Goal: Task Accomplishment & Management: Manage account settings

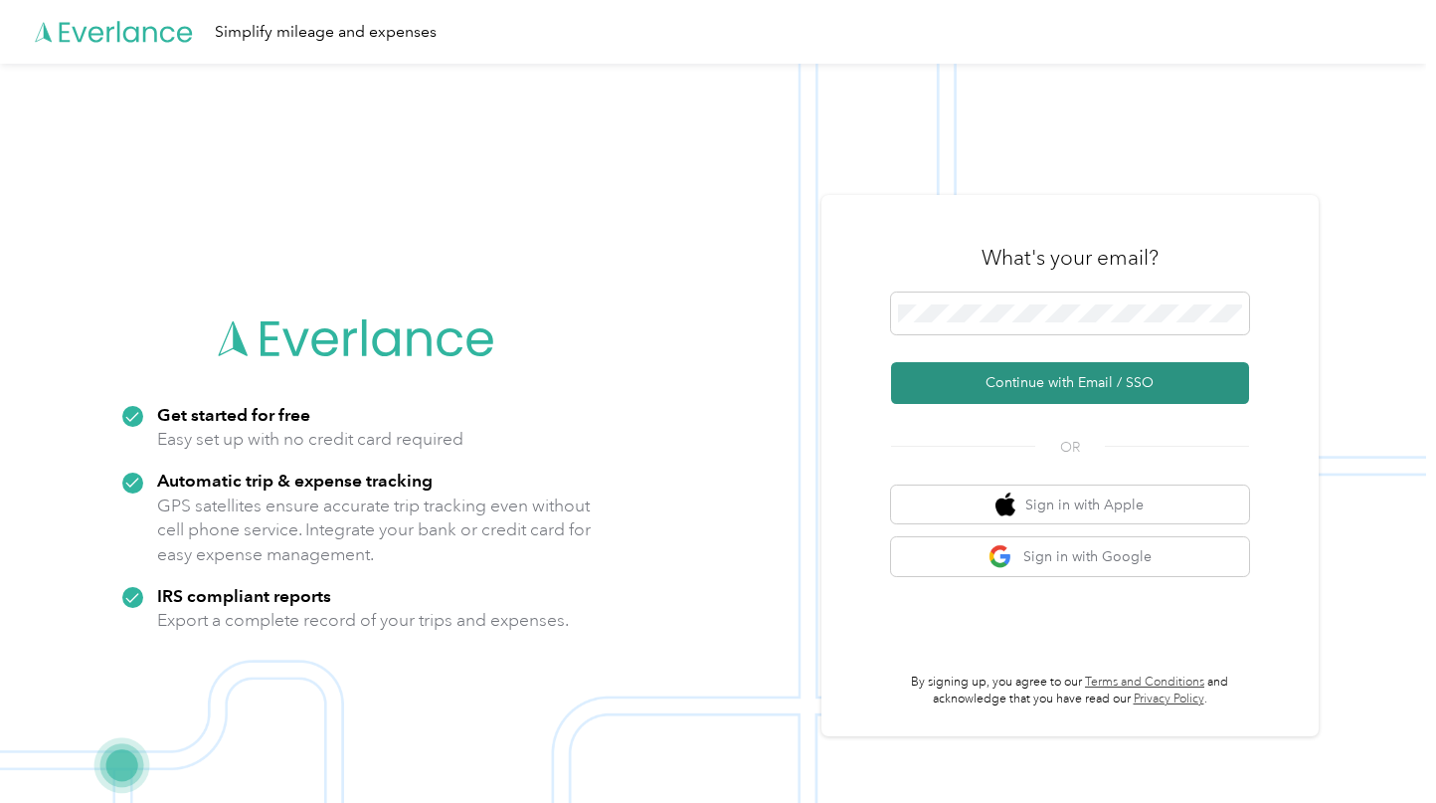
click at [1074, 372] on button "Continue with Email / SSO" at bounding box center [1070, 383] width 358 height 42
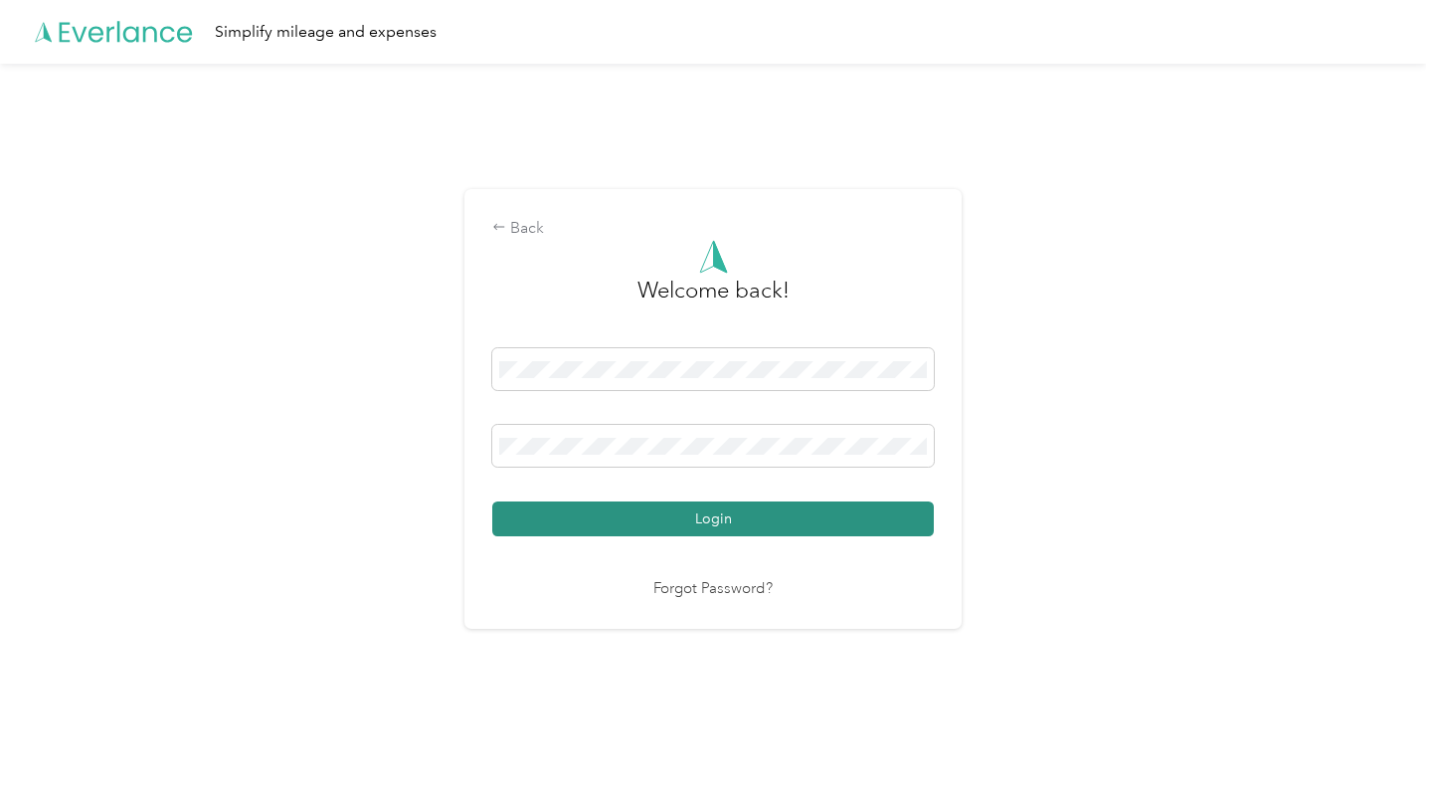
click at [743, 525] on button "Login" at bounding box center [713, 518] width 442 height 35
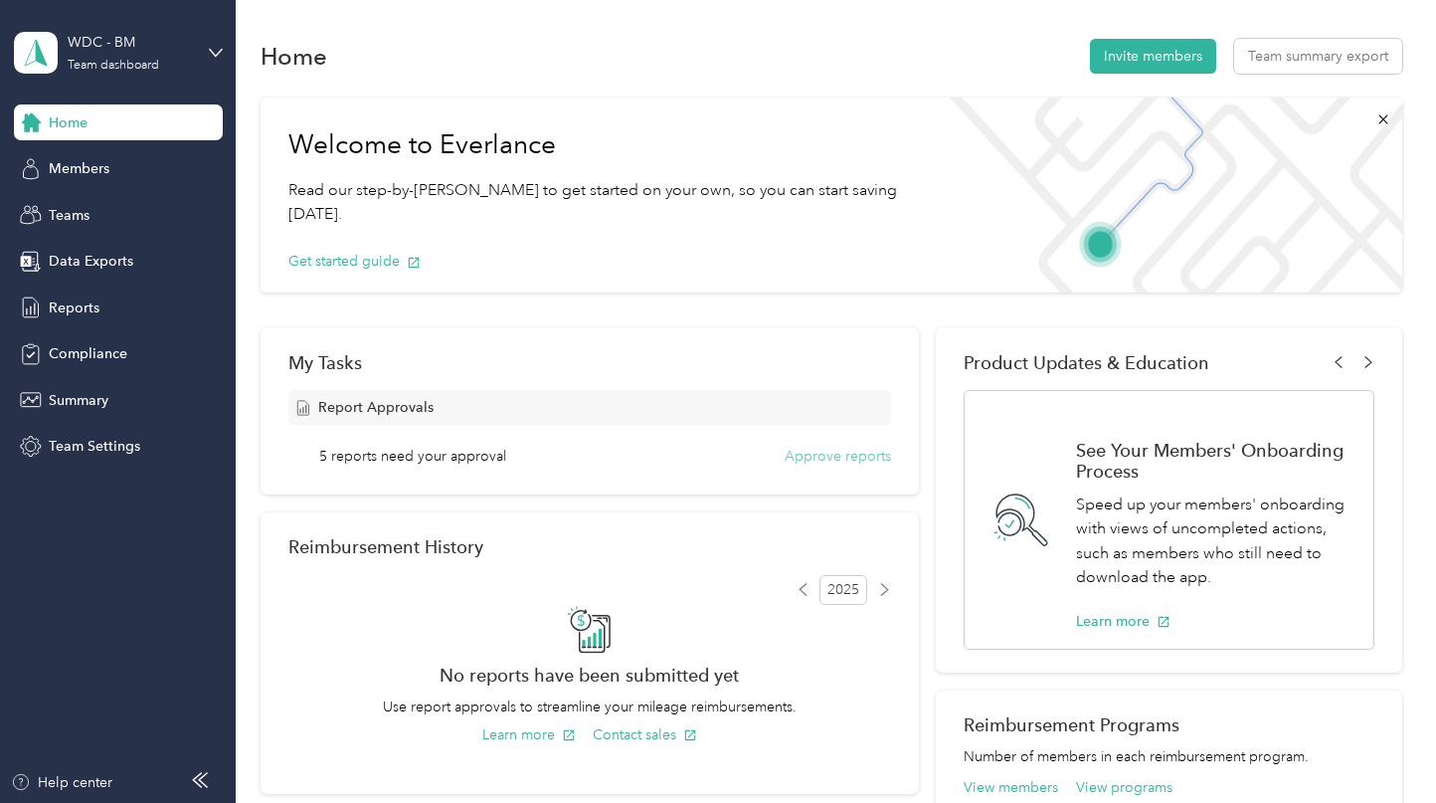
click at [808, 458] on button "Approve reports" at bounding box center [838, 456] width 106 height 21
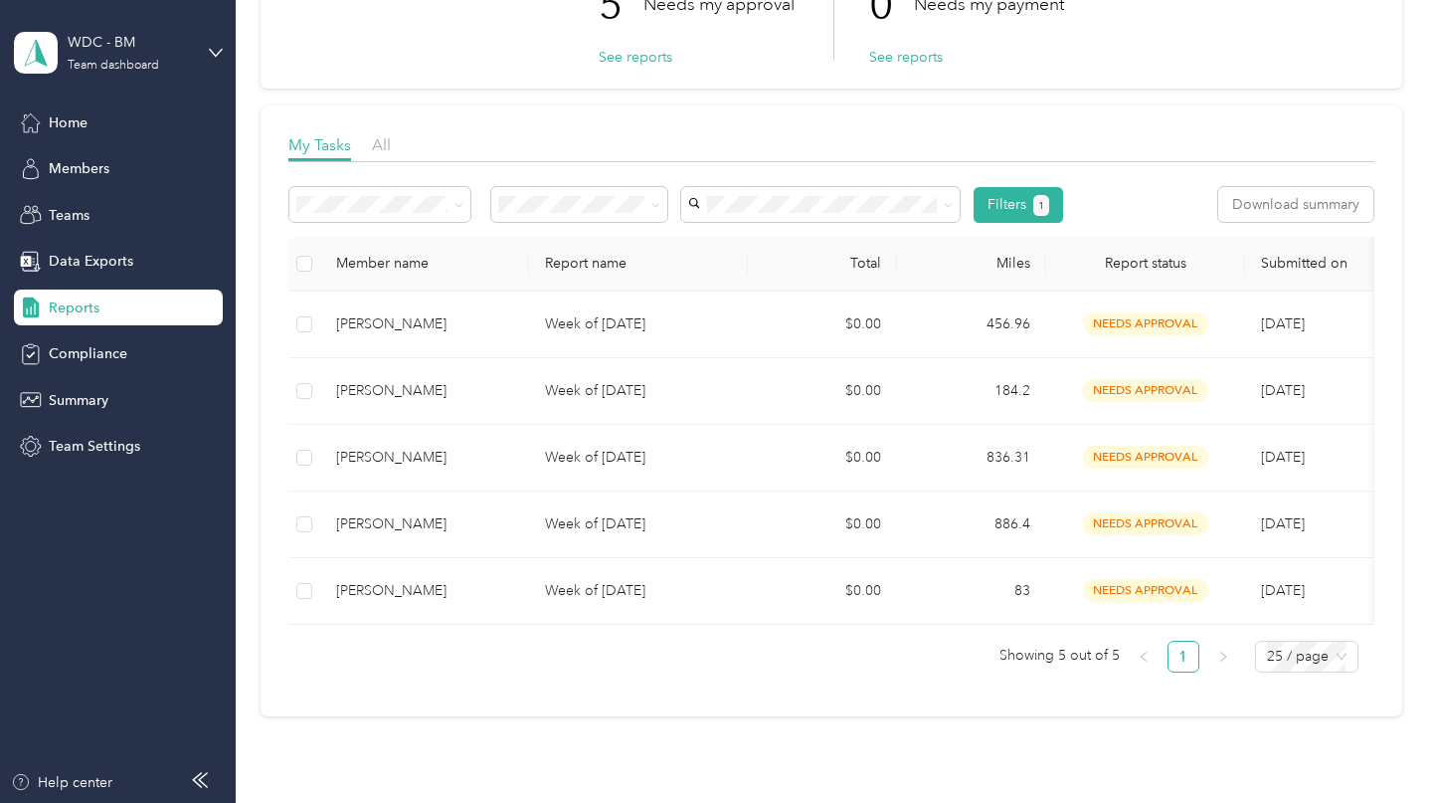
scroll to position [199, 0]
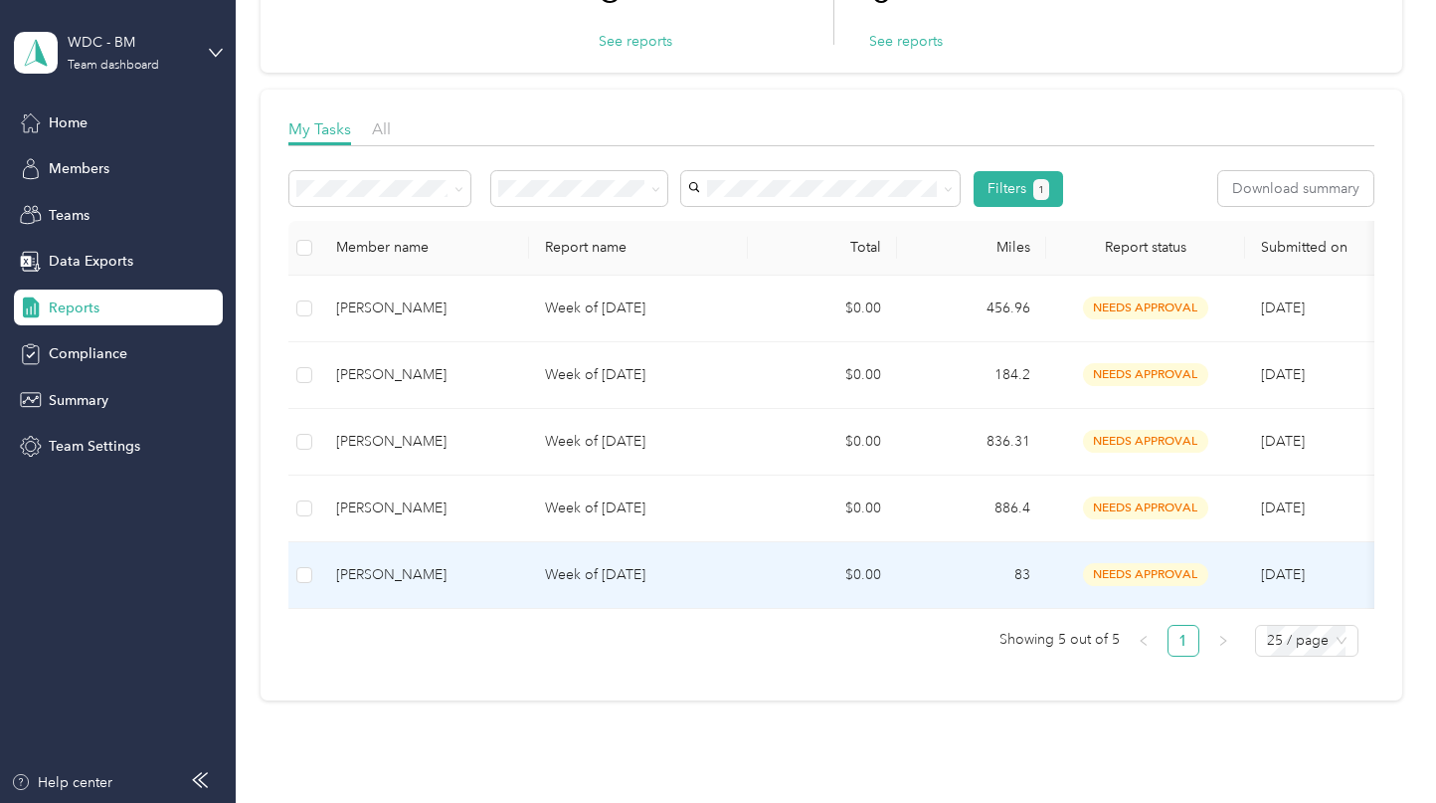
click at [507, 572] on div "[PERSON_NAME]" at bounding box center [424, 575] width 177 height 22
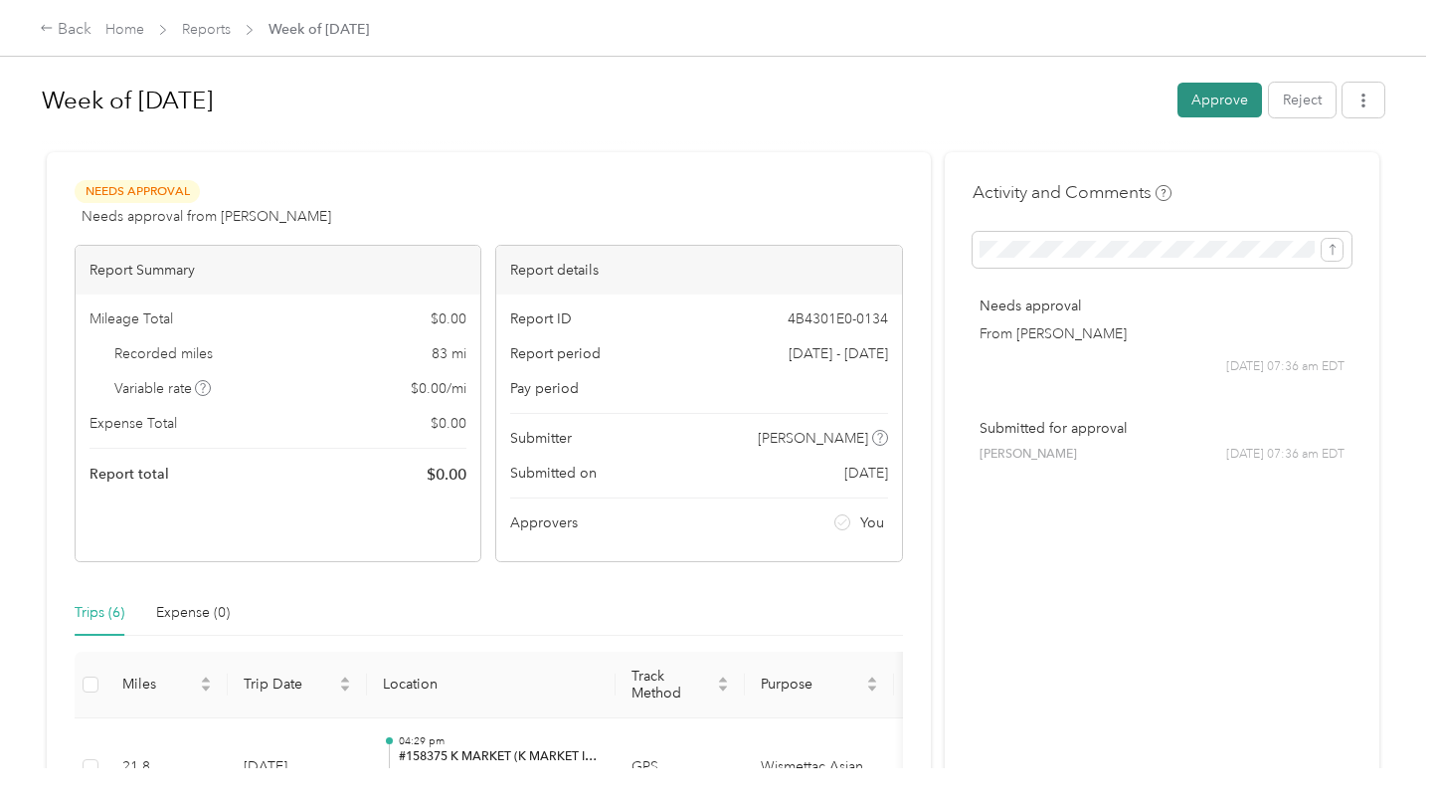
click at [1211, 97] on button "Approve" at bounding box center [1220, 100] width 85 height 35
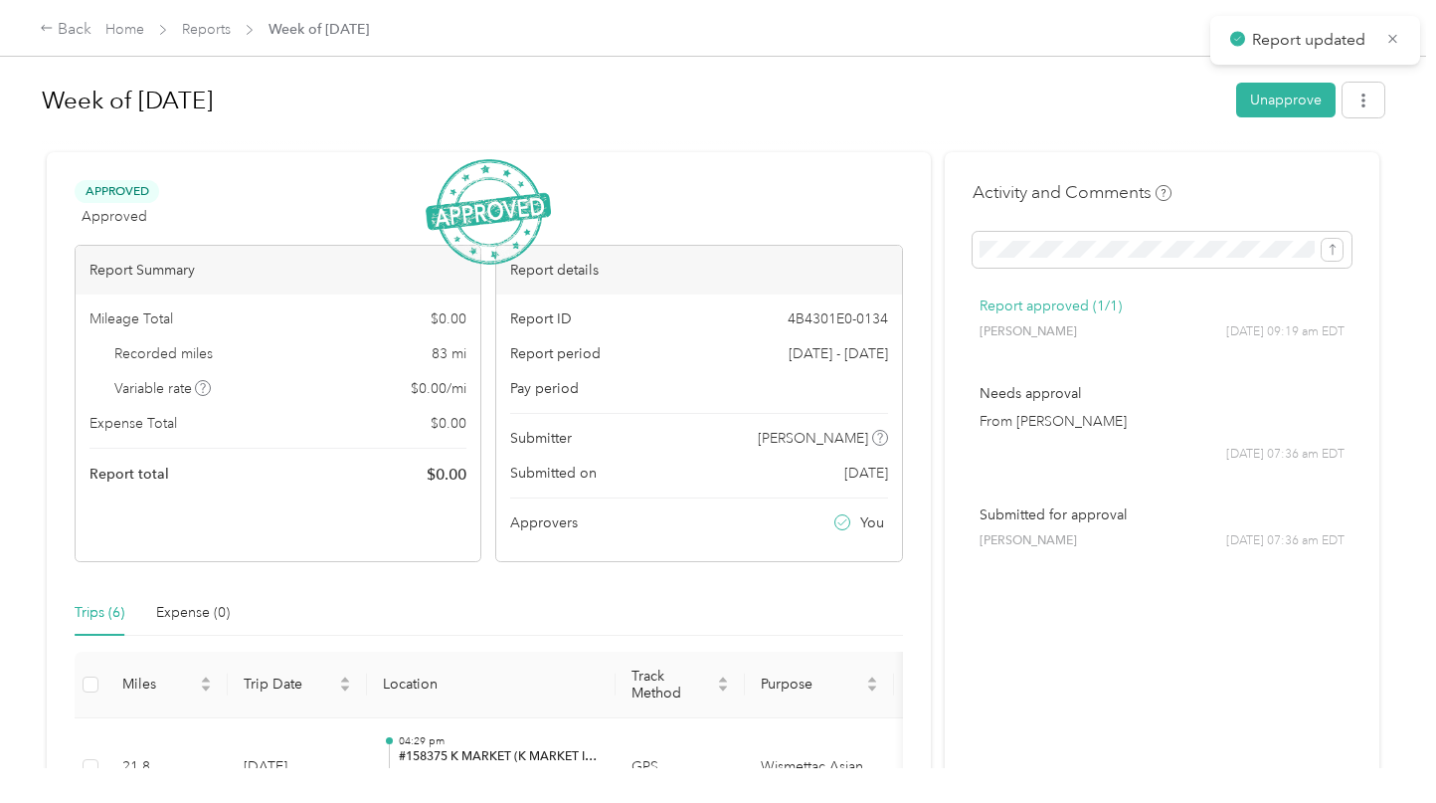
click at [191, 20] on span "Reports" at bounding box center [206, 29] width 49 height 21
click at [208, 29] on link "Reports" at bounding box center [206, 29] width 49 height 17
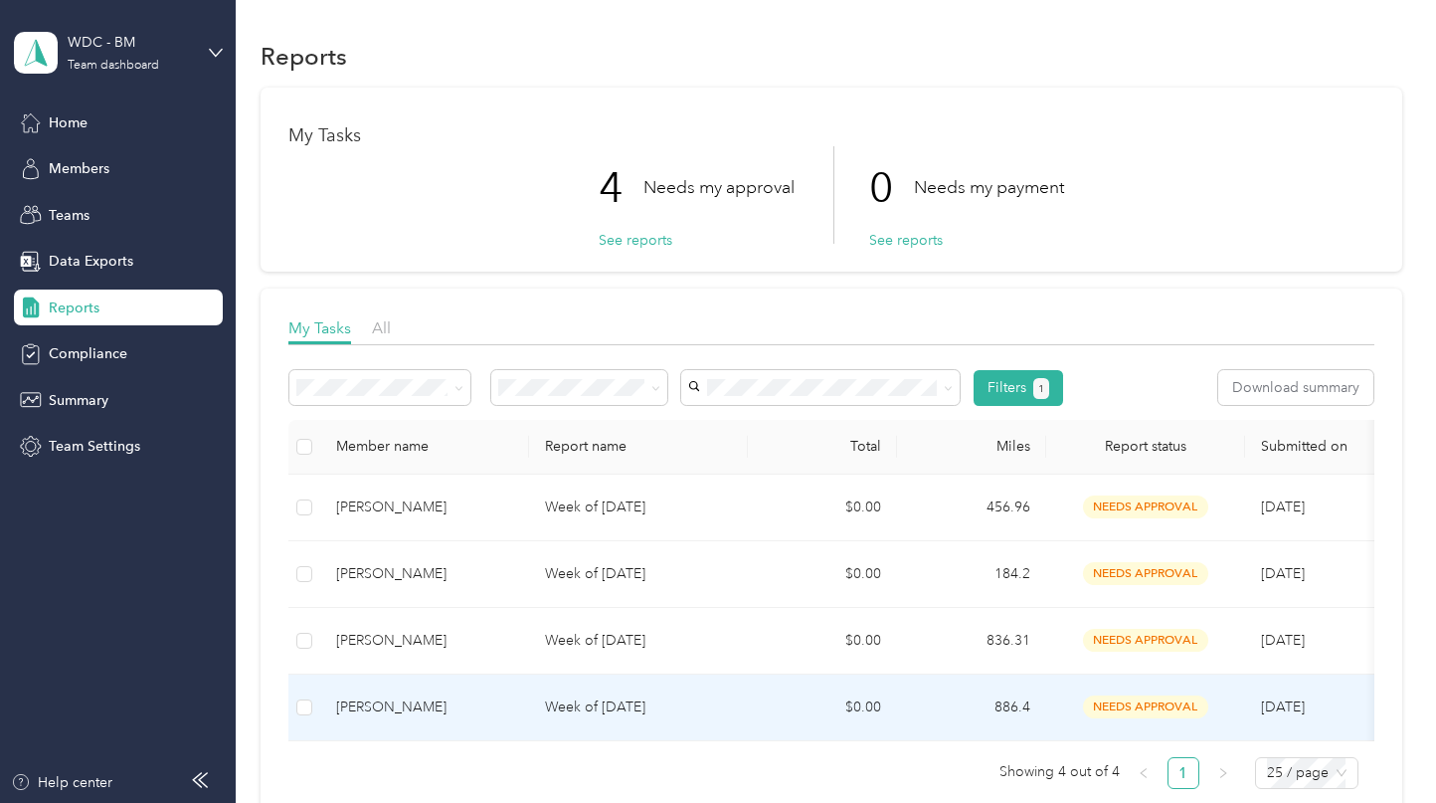
click at [557, 706] on p "Week of [DATE]" at bounding box center [638, 707] width 187 height 22
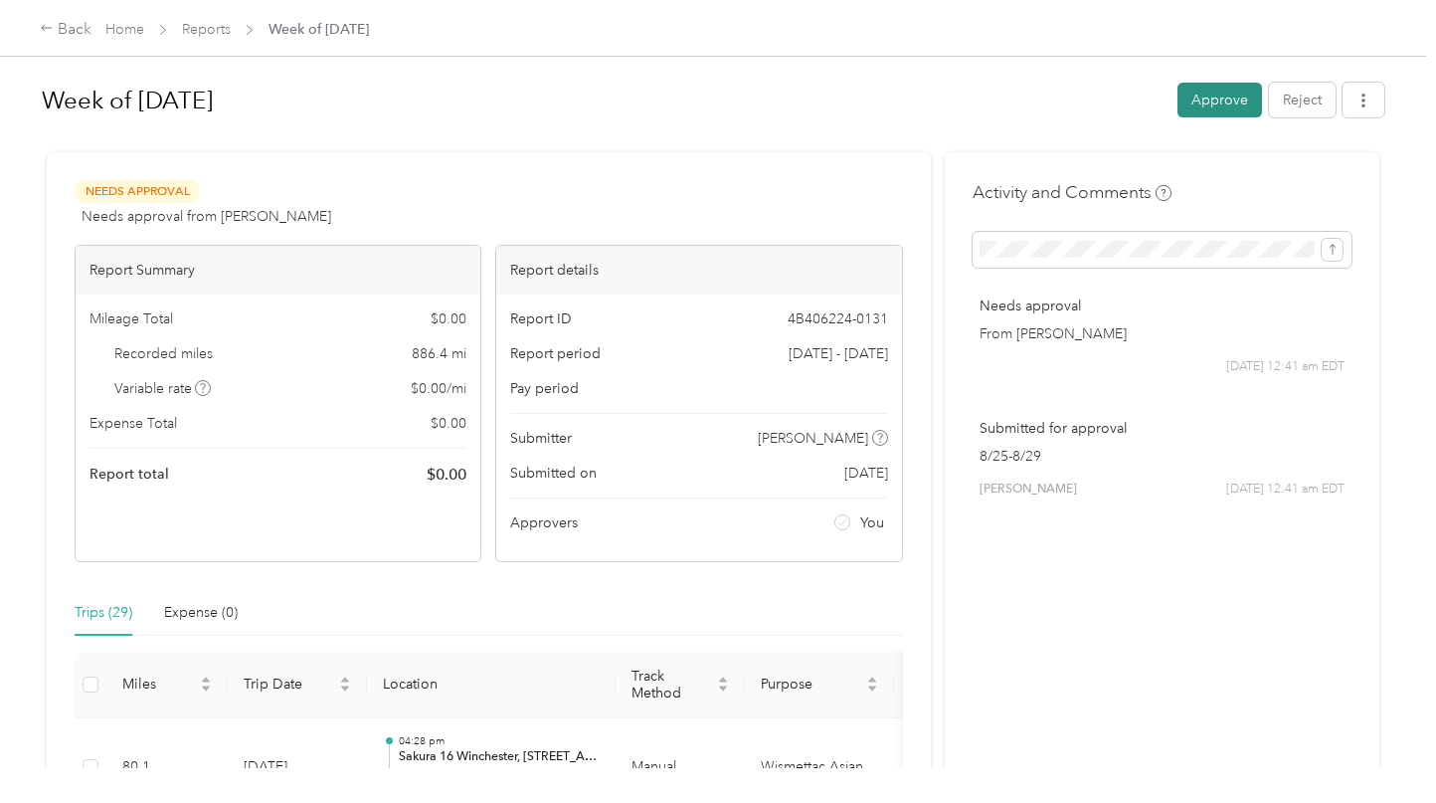
click at [1189, 104] on button "Approve" at bounding box center [1220, 100] width 85 height 35
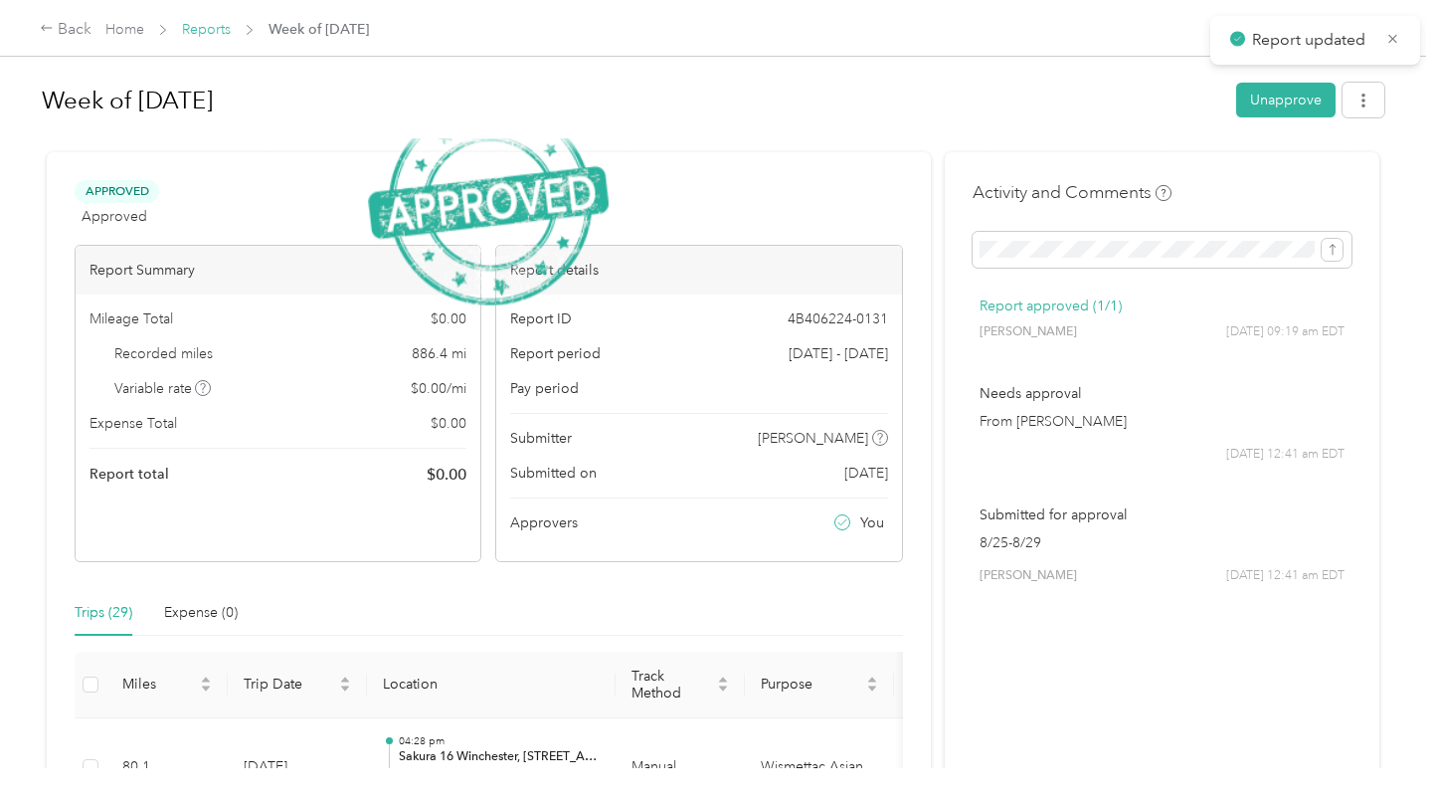
click at [225, 29] on link "Reports" at bounding box center [206, 29] width 49 height 17
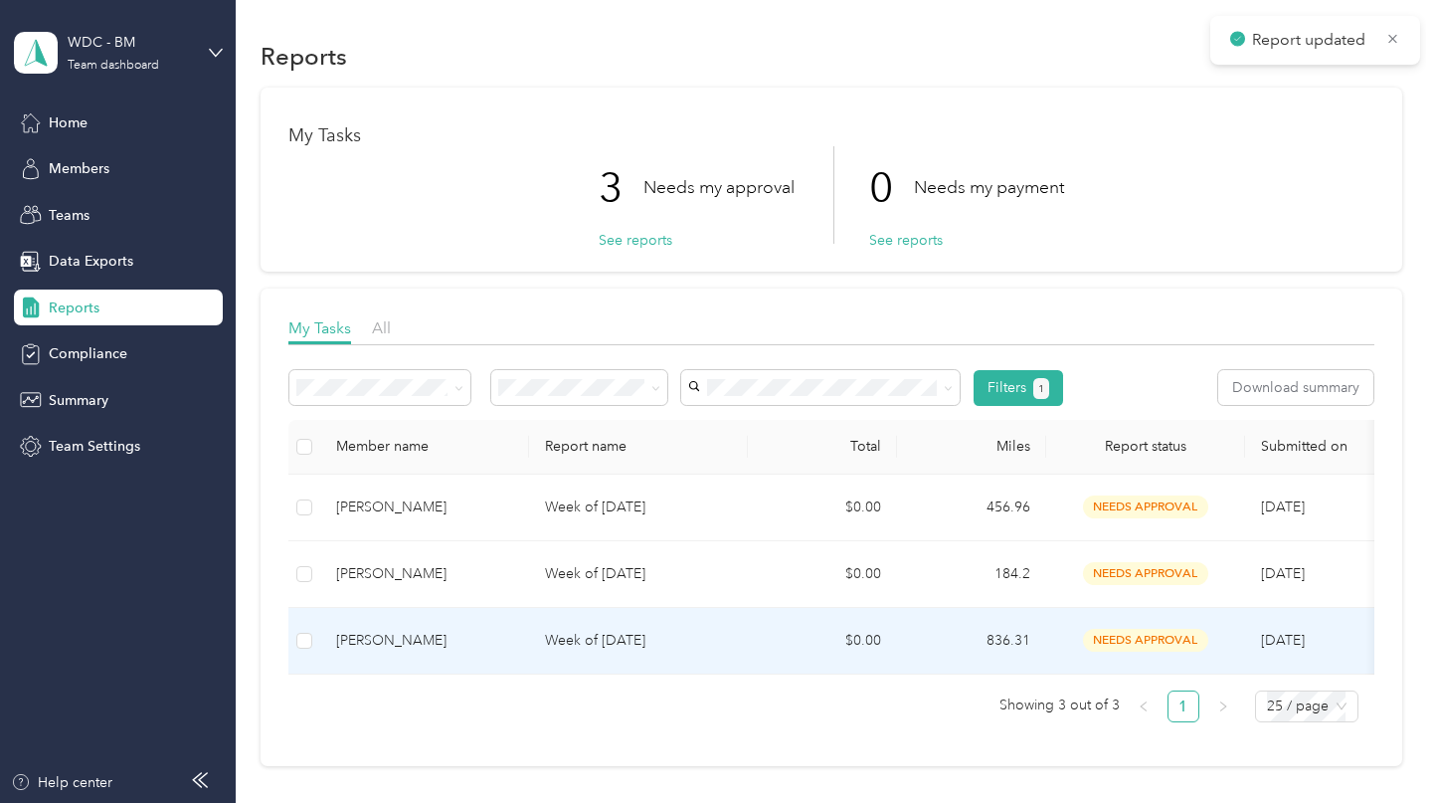
click at [642, 631] on p "Week of [DATE]" at bounding box center [638, 641] width 187 height 22
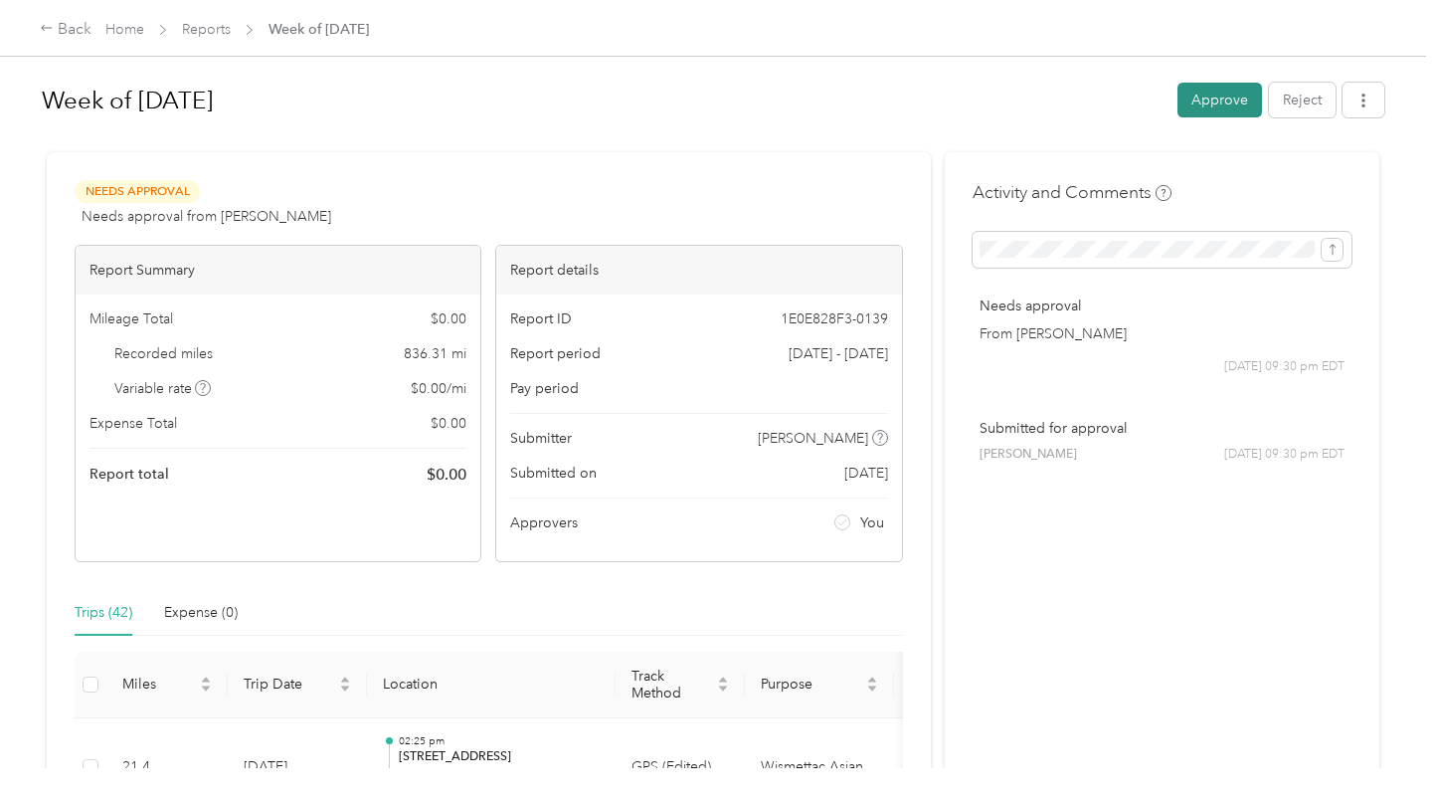
click at [1208, 108] on button "Approve" at bounding box center [1220, 100] width 85 height 35
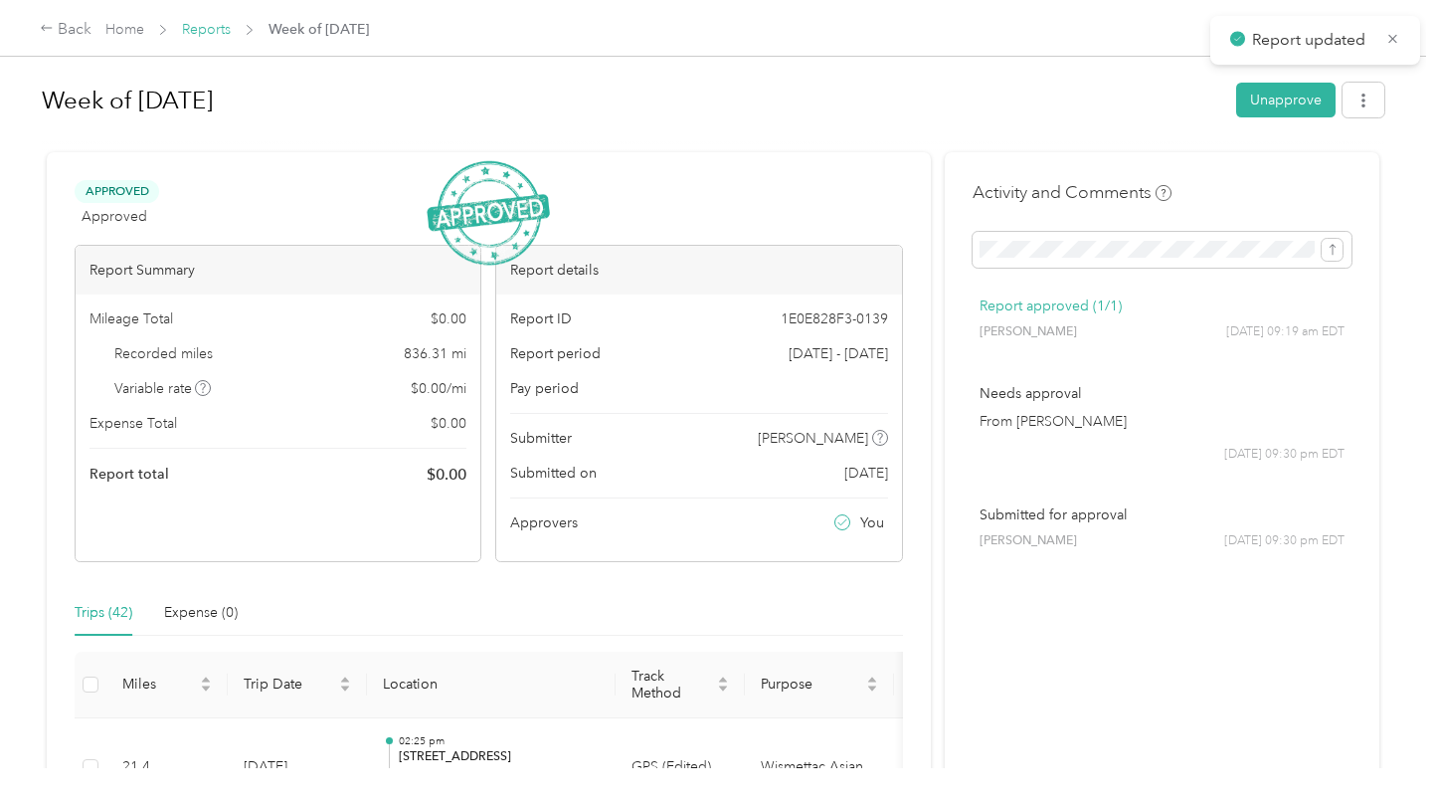
click at [214, 38] on link "Reports" at bounding box center [206, 29] width 49 height 17
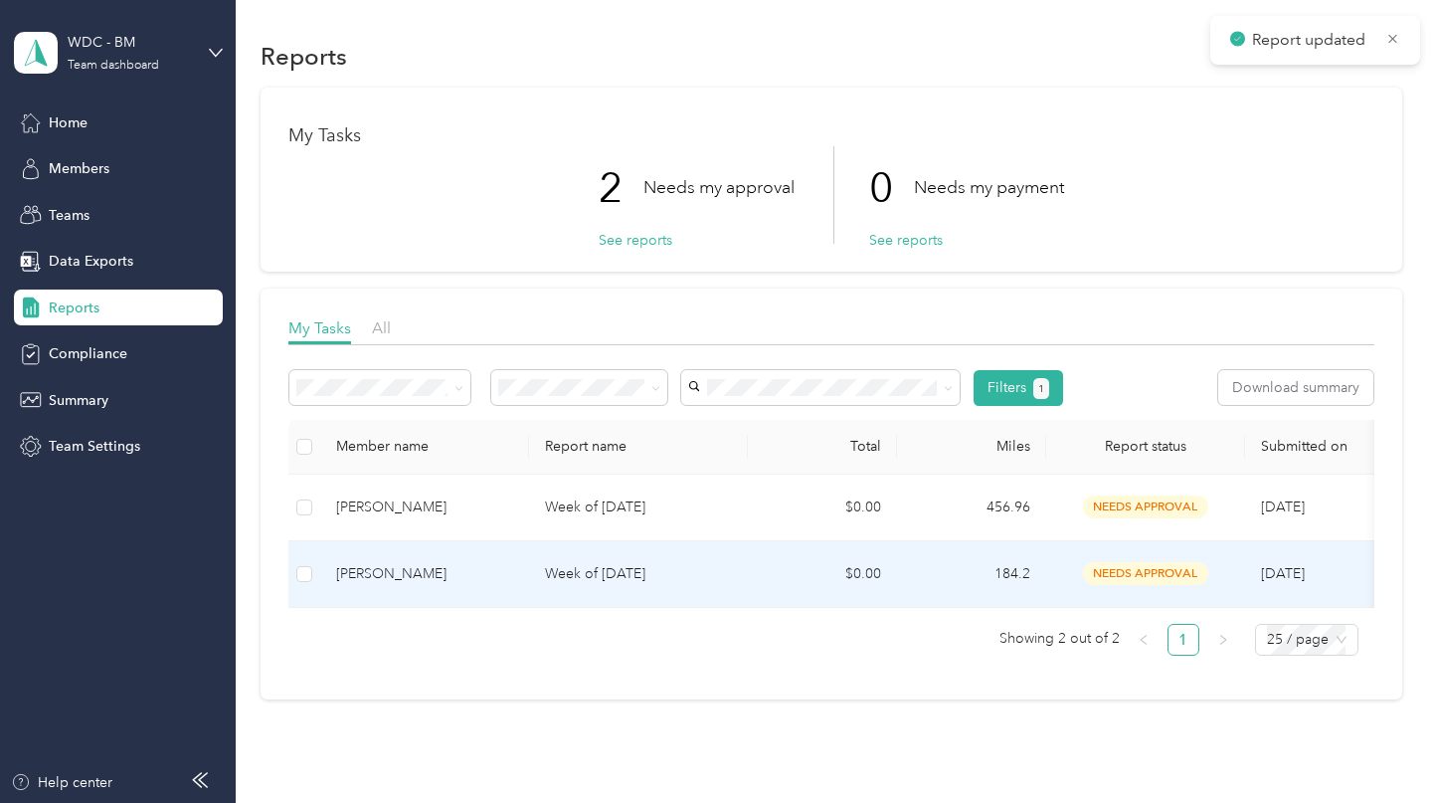
click at [647, 571] on p "Week of [DATE]" at bounding box center [638, 574] width 187 height 22
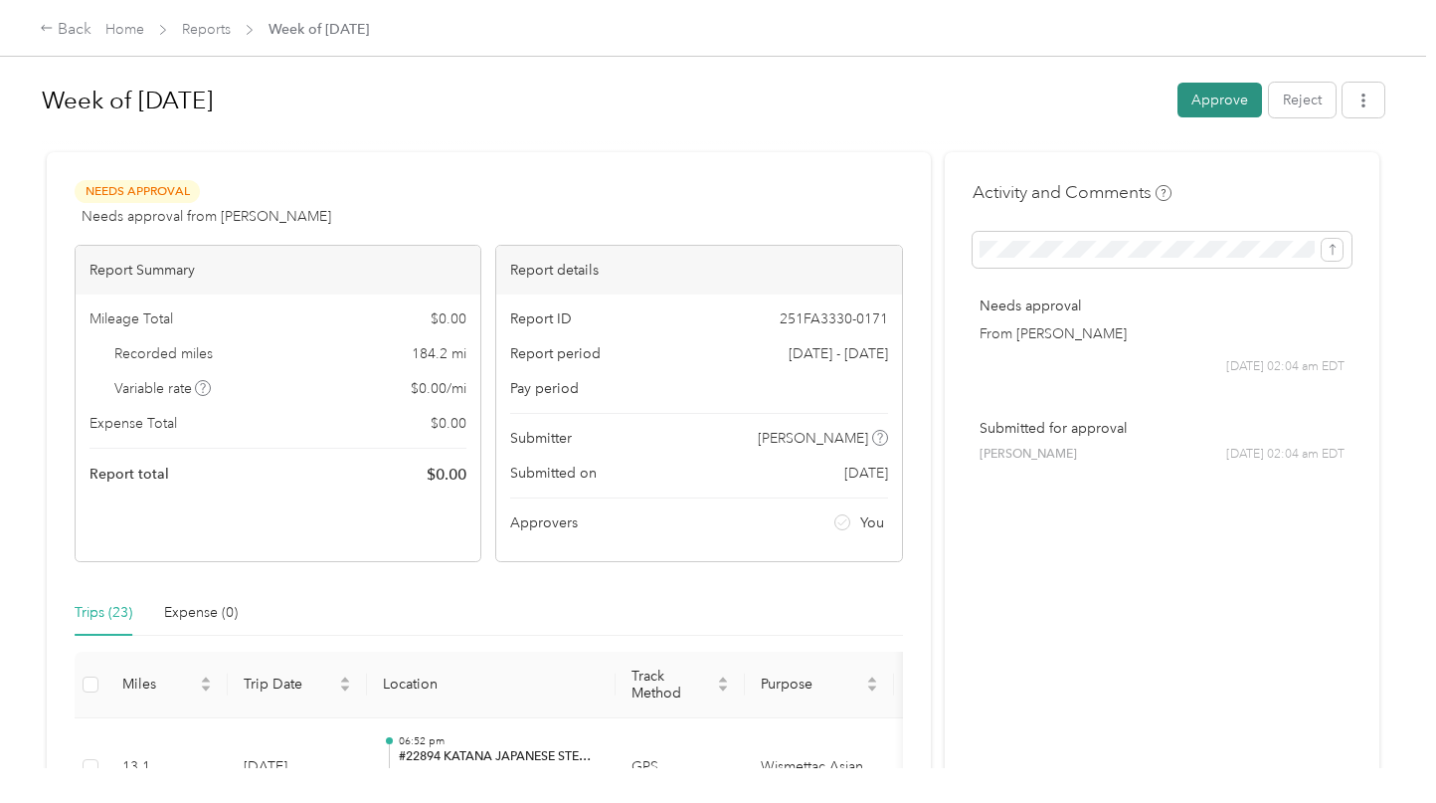
click at [1190, 112] on button "Approve" at bounding box center [1220, 100] width 85 height 35
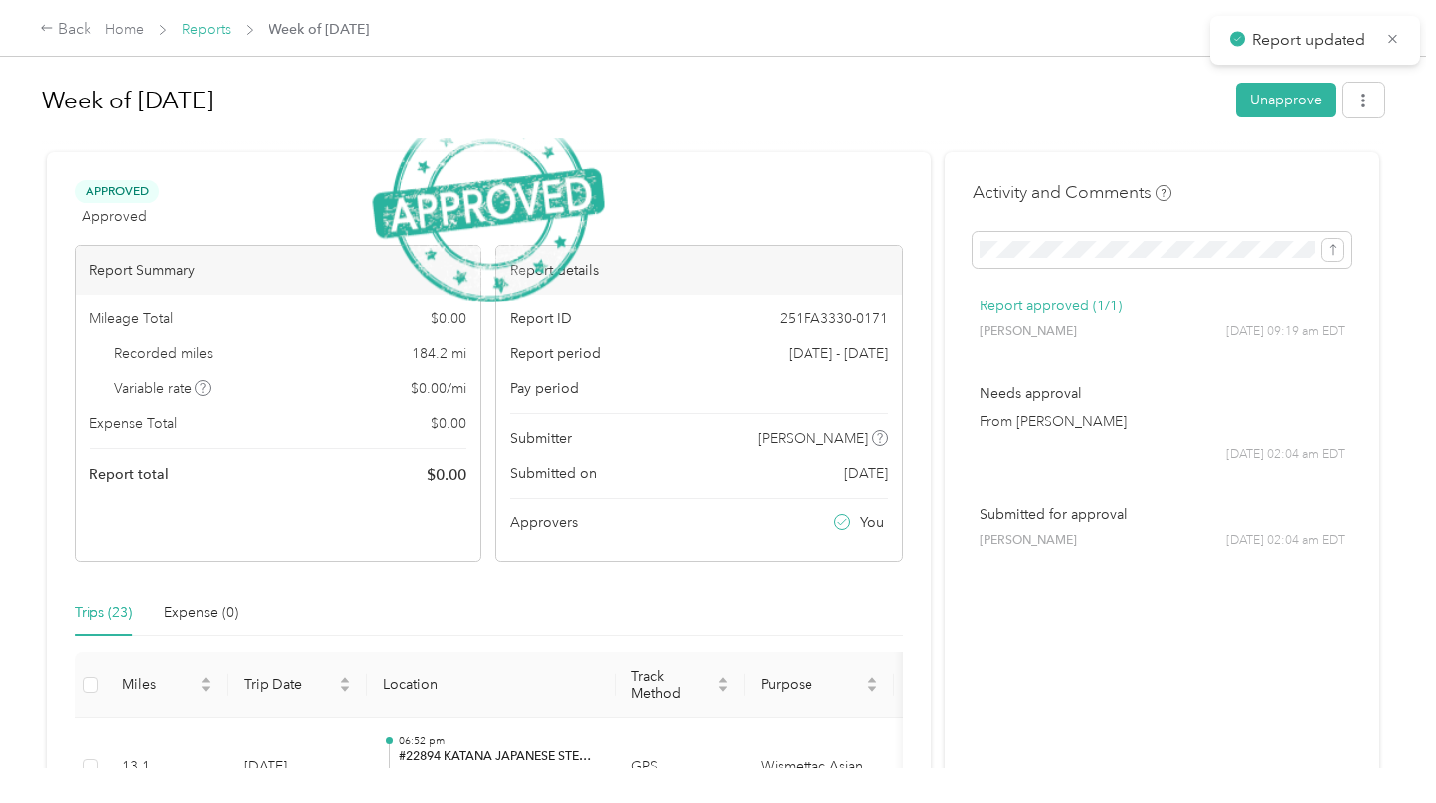
click at [216, 26] on link "Reports" at bounding box center [206, 29] width 49 height 17
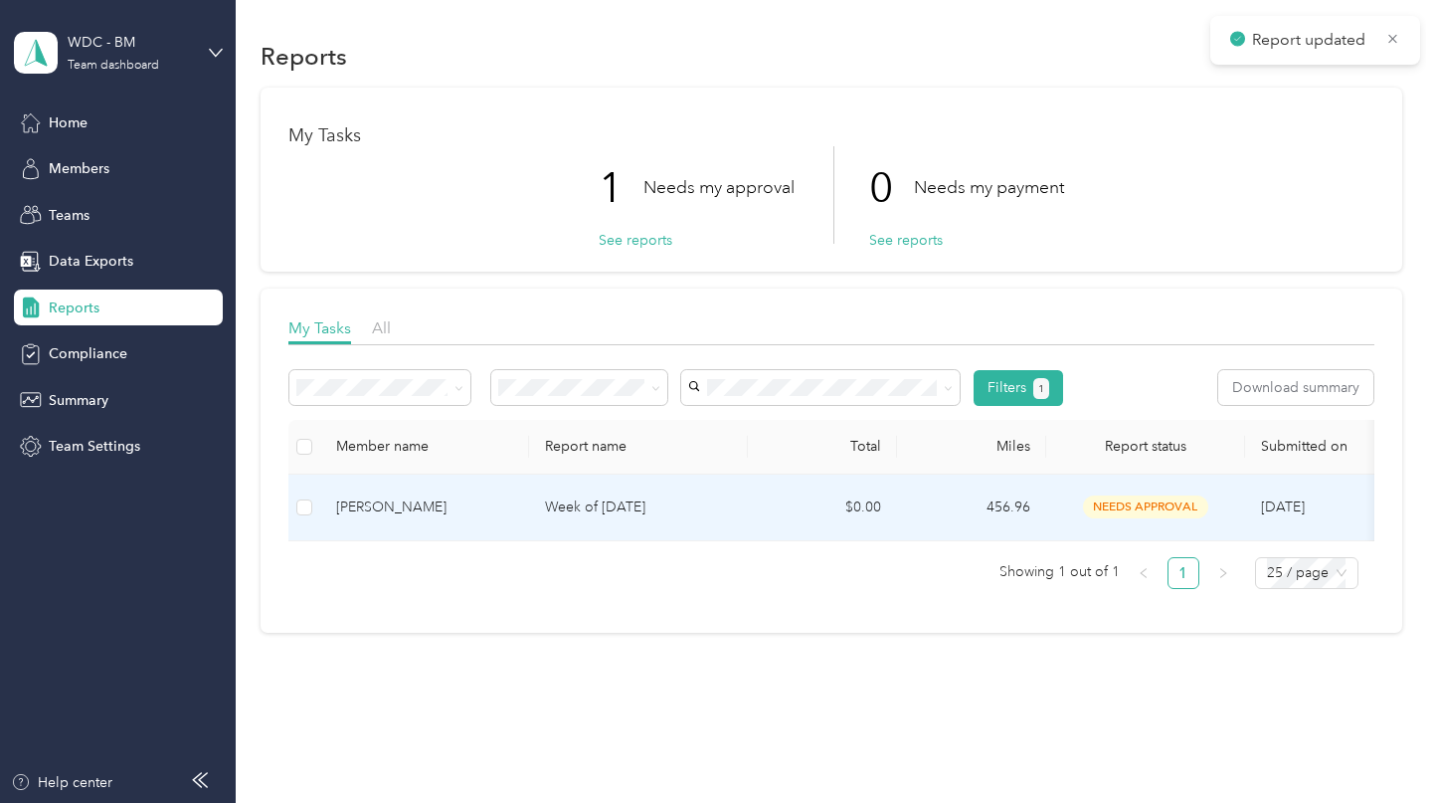
click at [635, 501] on p "Week of [DATE]" at bounding box center [638, 507] width 187 height 22
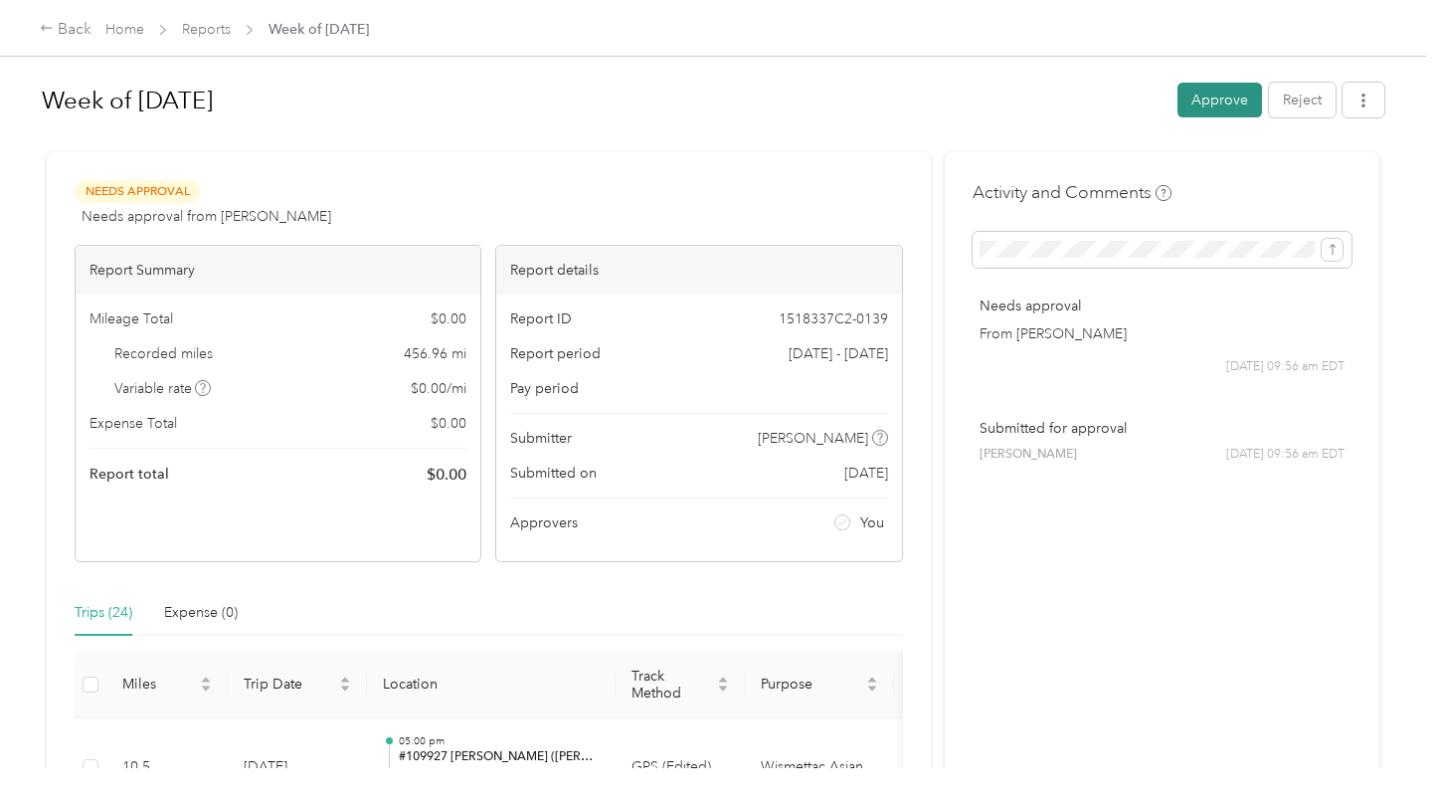
click at [1191, 107] on button "Approve" at bounding box center [1220, 100] width 85 height 35
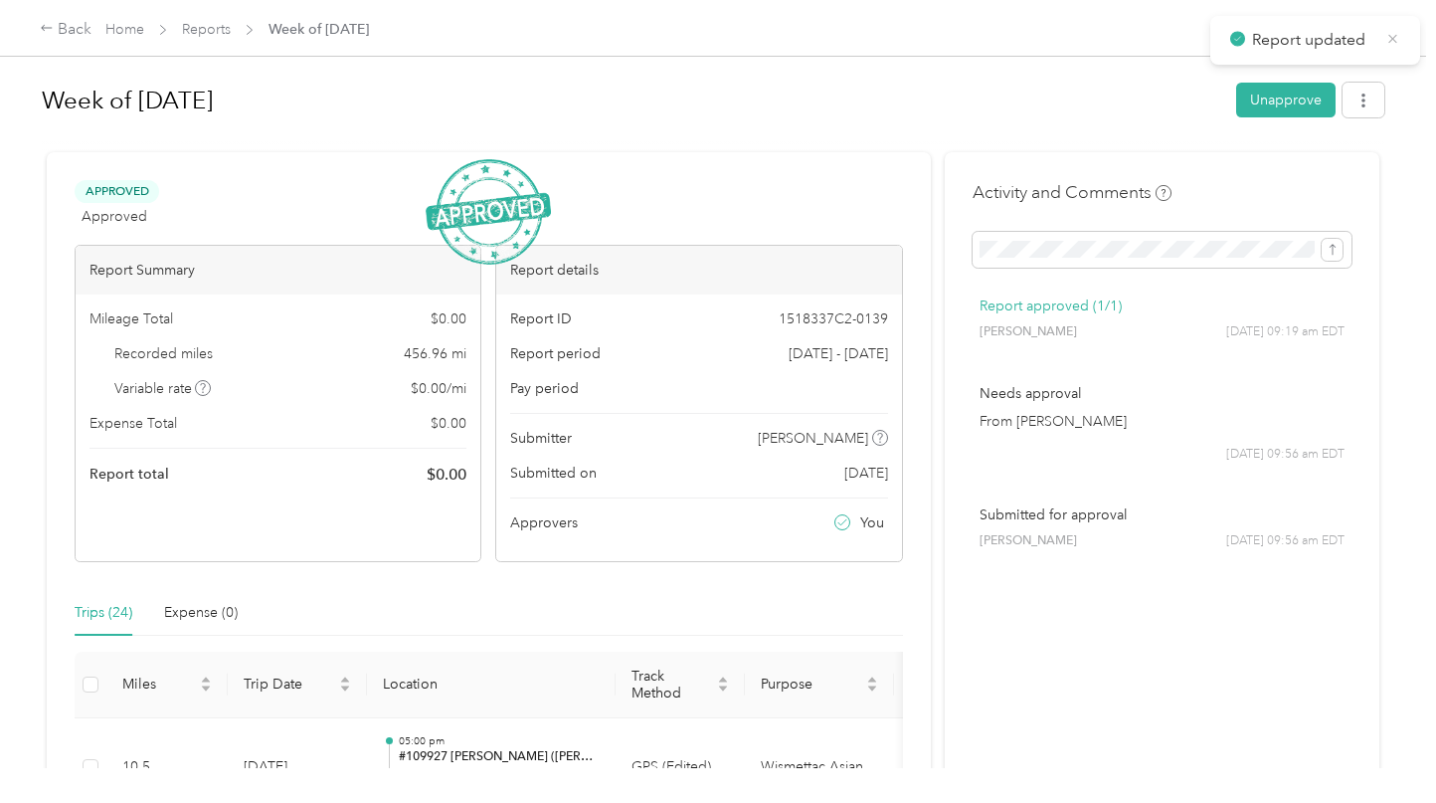
click at [1389, 41] on icon at bounding box center [1393, 39] width 15 height 18
click at [228, 31] on link "Reports" at bounding box center [206, 29] width 49 height 17
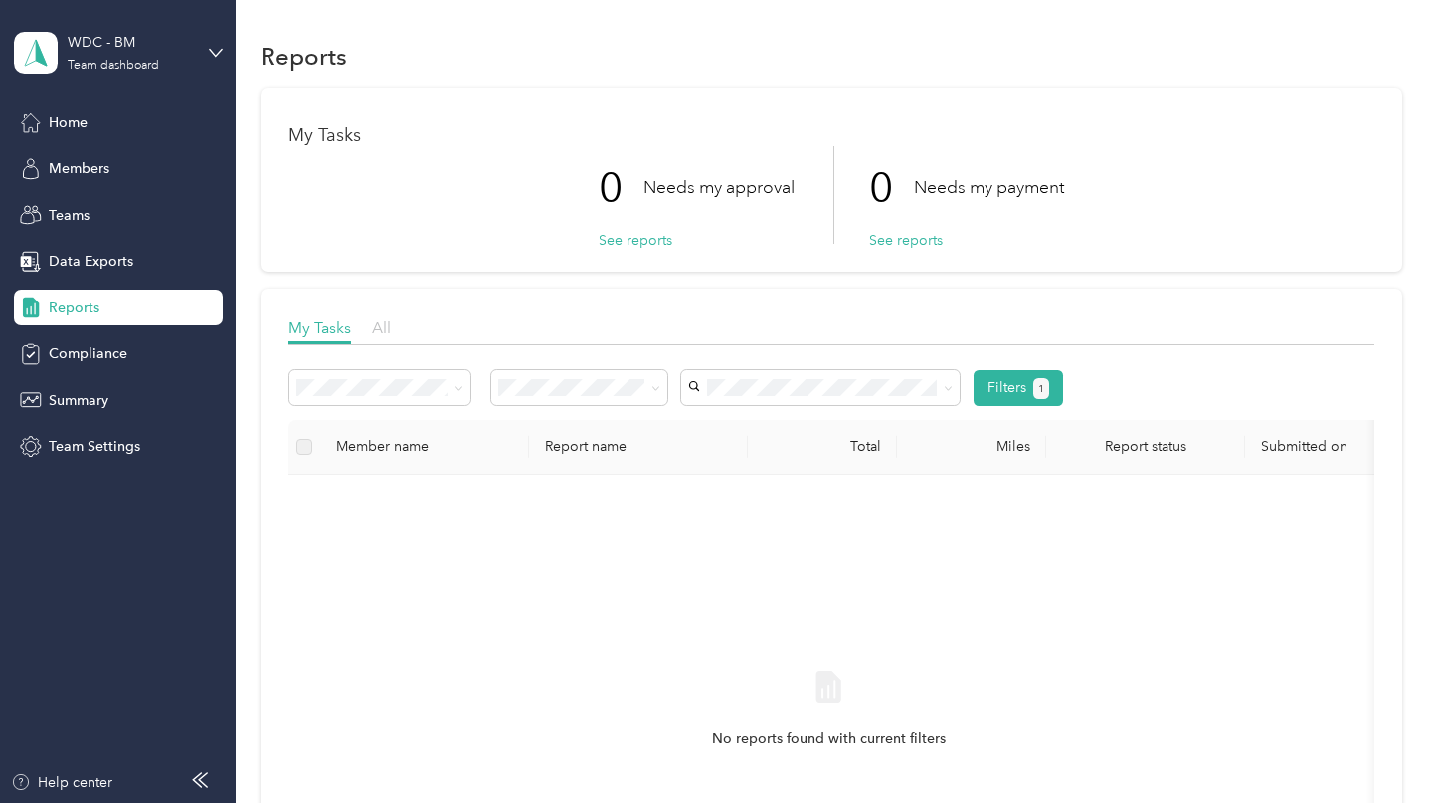
click at [376, 327] on span "All" at bounding box center [381, 327] width 19 height 19
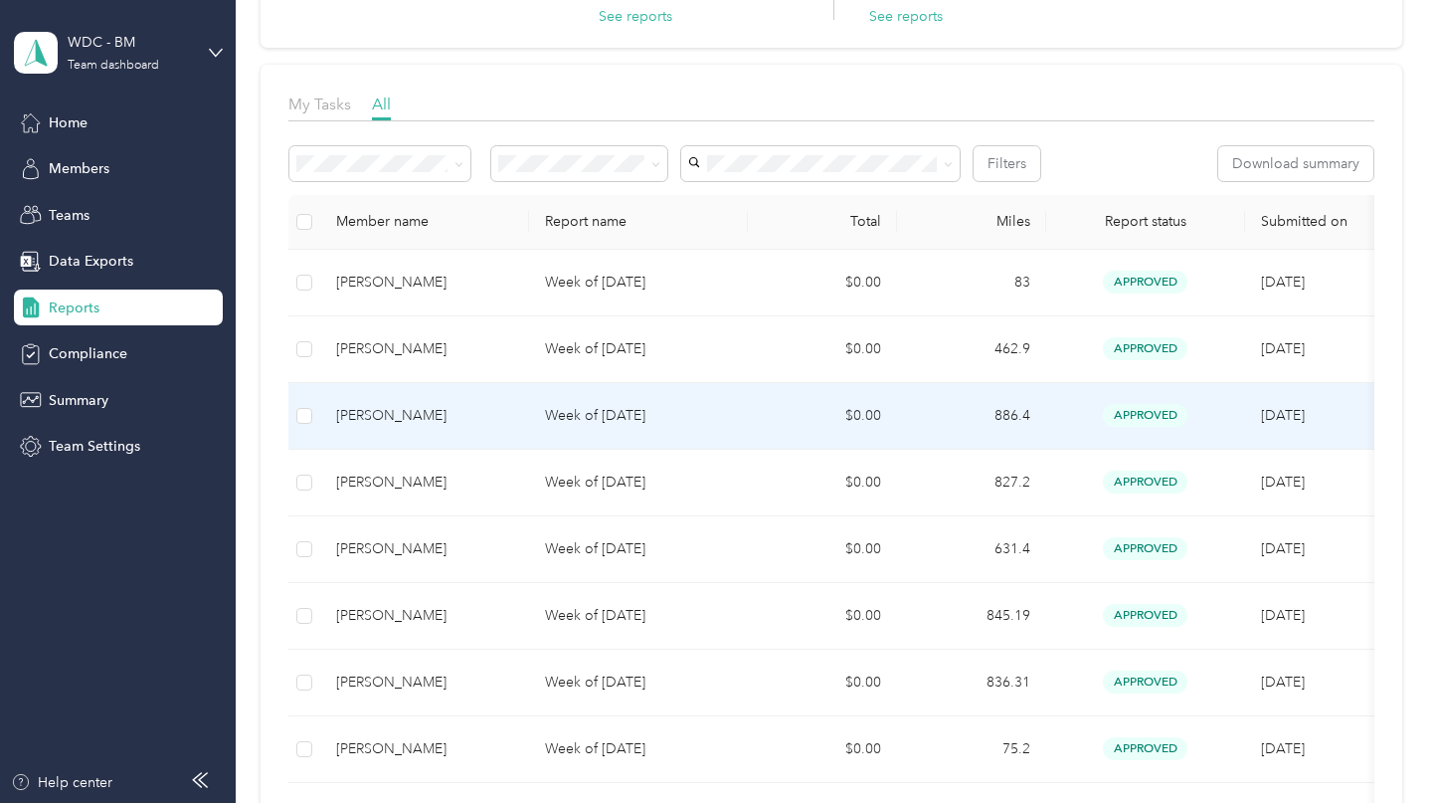
scroll to position [99, 0]
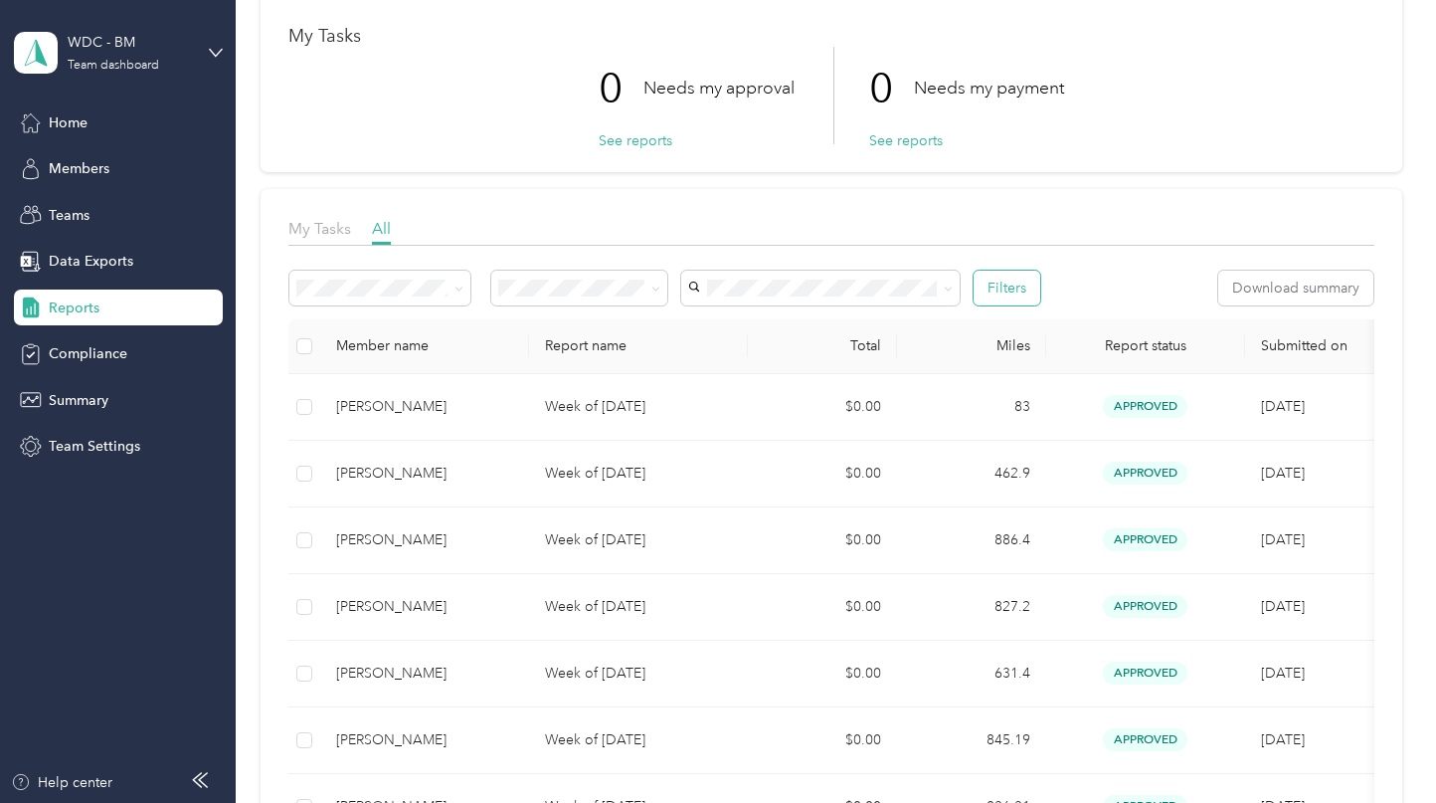
click at [1013, 297] on button "Filters" at bounding box center [1007, 288] width 67 height 35
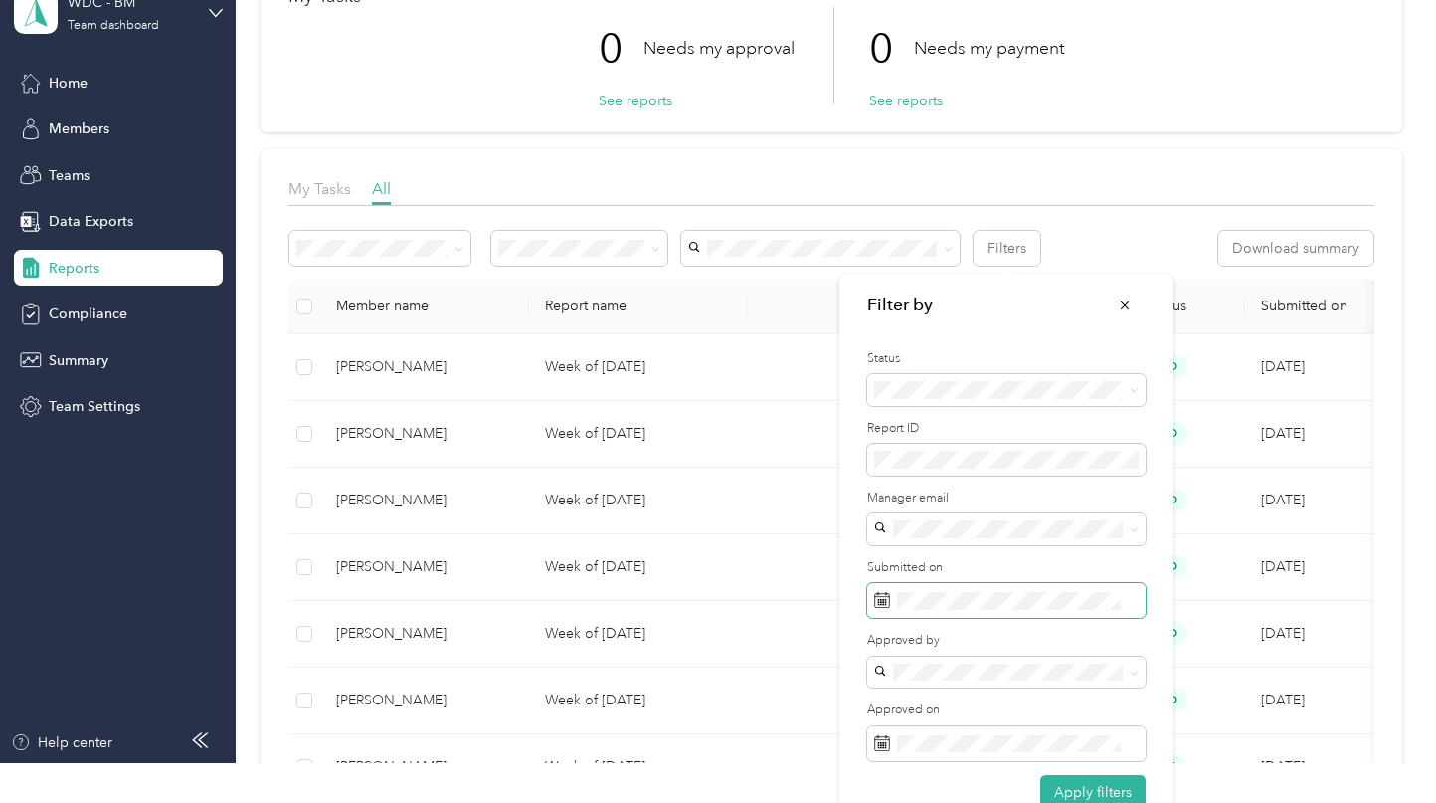
scroll to position [75, 0]
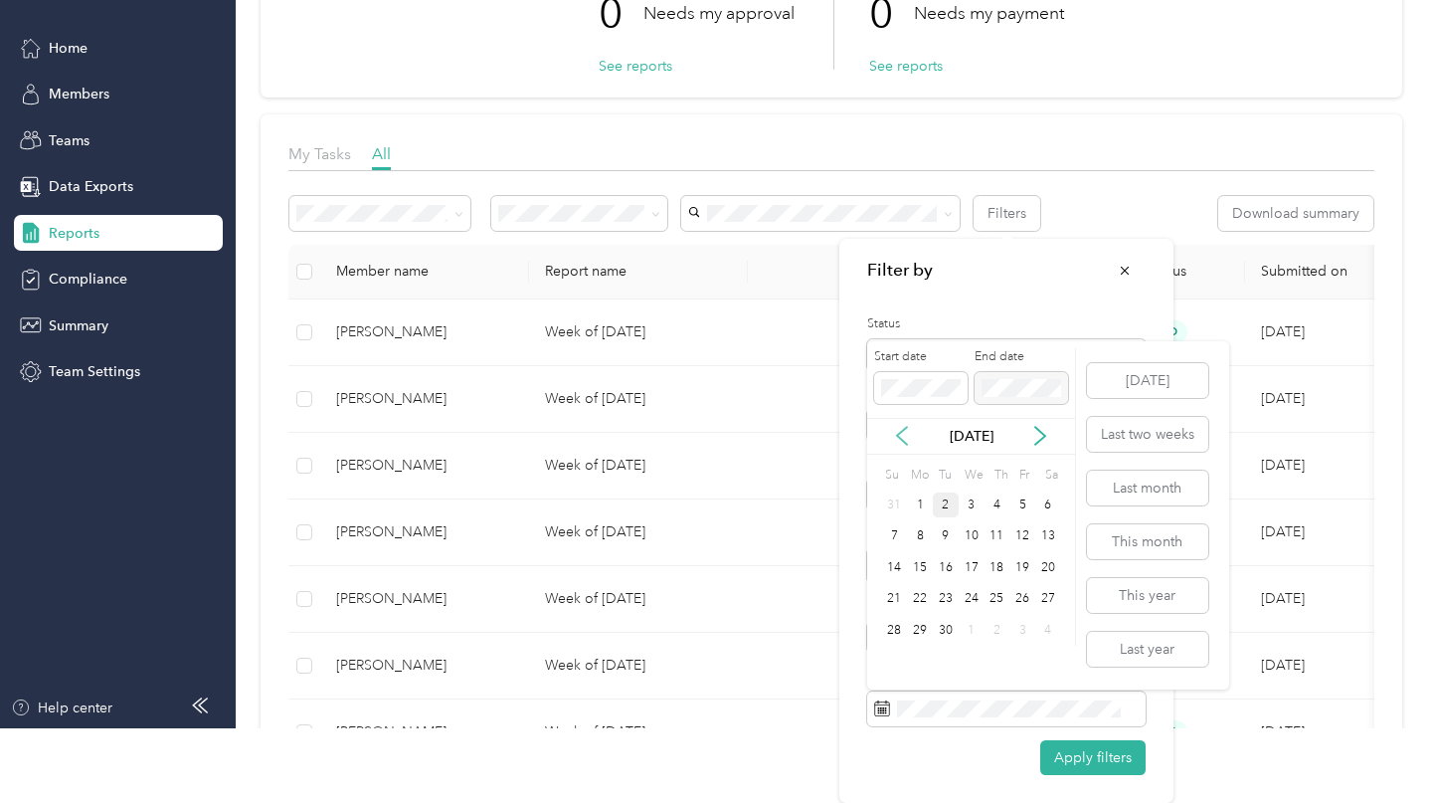
click at [898, 437] on icon at bounding box center [902, 437] width 10 height 18
click at [1055, 632] on div "30" at bounding box center [1049, 630] width 26 height 25
click at [1043, 446] on icon at bounding box center [1041, 436] width 20 height 20
click at [942, 503] on div "2" at bounding box center [946, 504] width 26 height 25
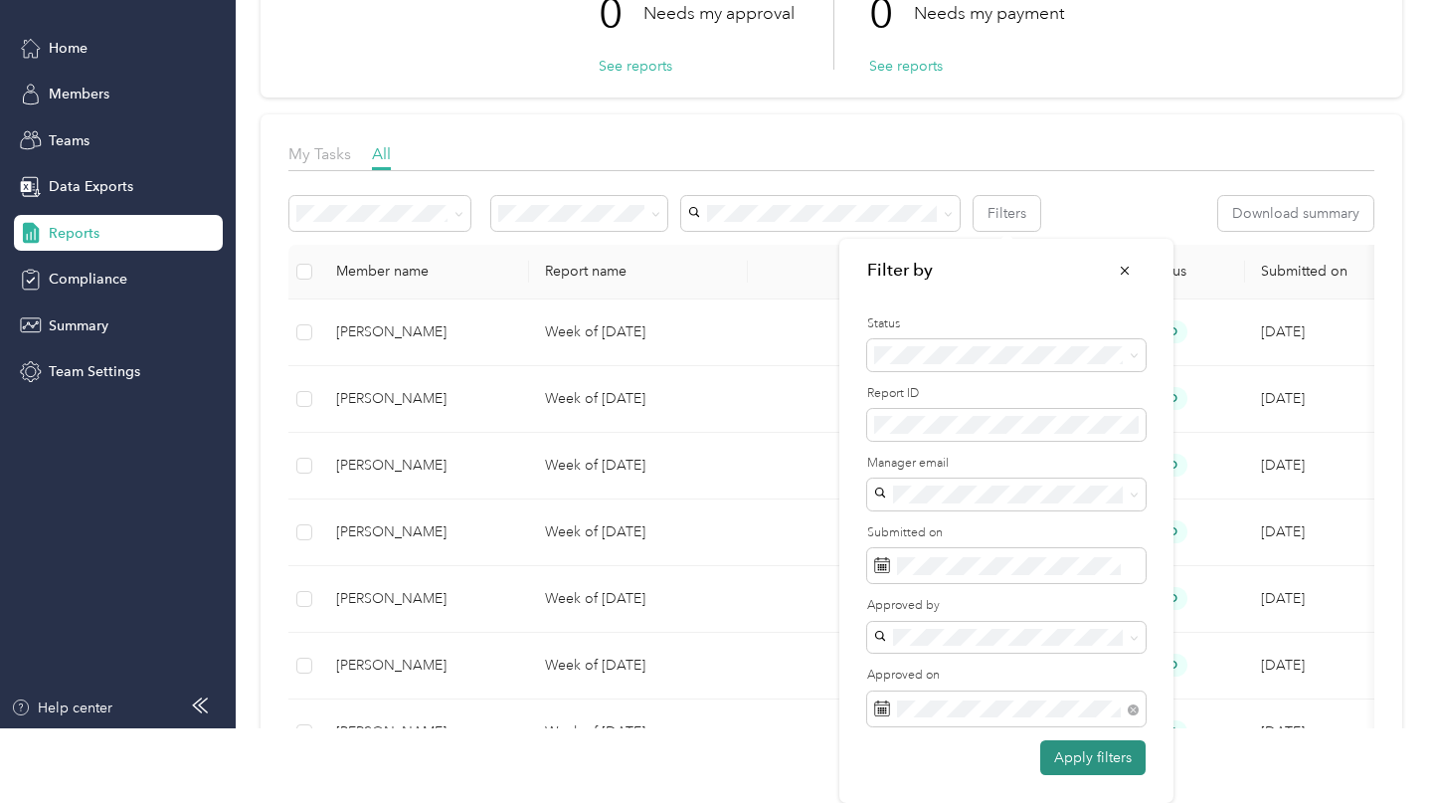
click at [1078, 745] on button "Apply filters" at bounding box center [1093, 757] width 105 height 35
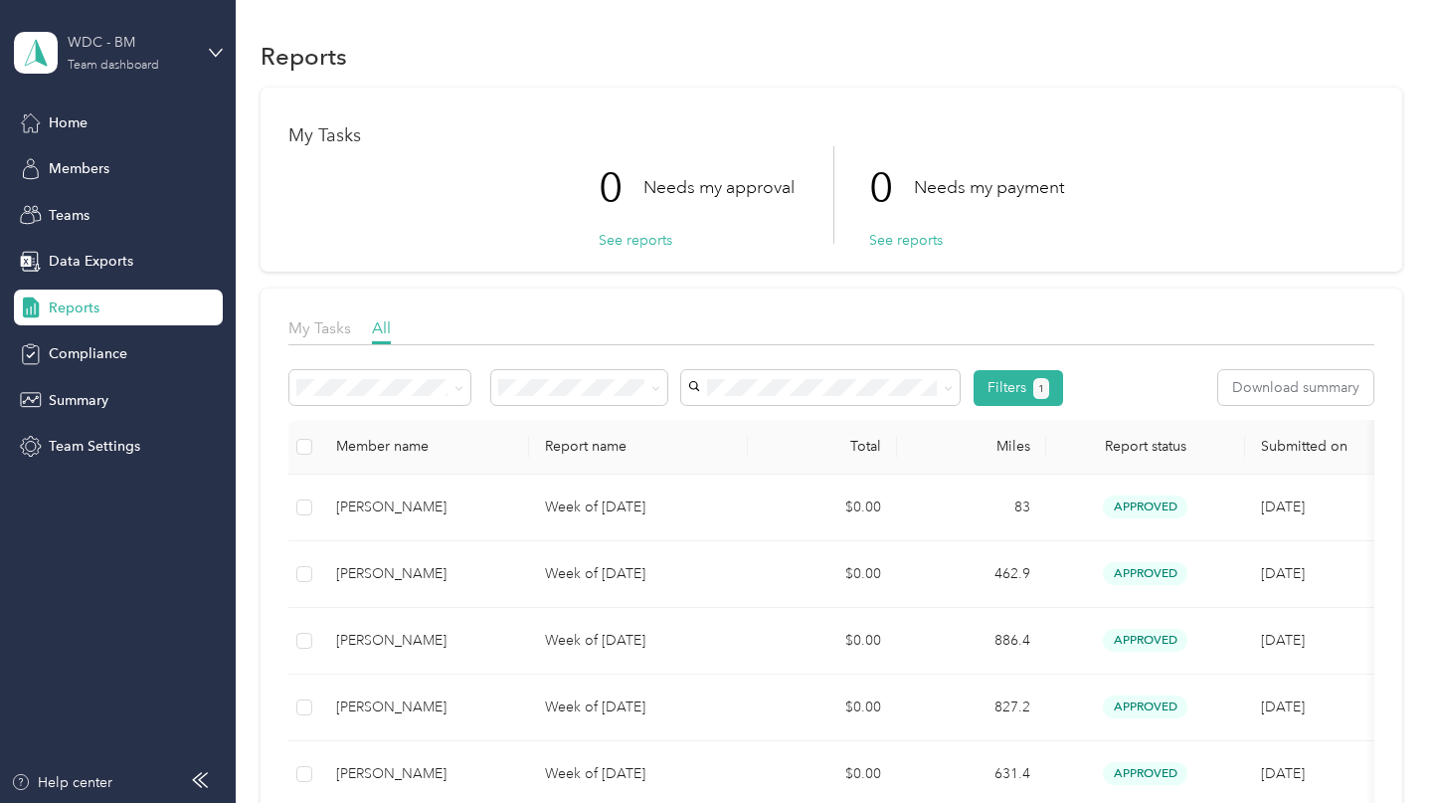
click at [160, 46] on div "WDC - BM" at bounding box center [130, 42] width 124 height 21
click at [89, 247] on div "Log out" at bounding box center [69, 253] width 77 height 21
